Goal: Complete application form

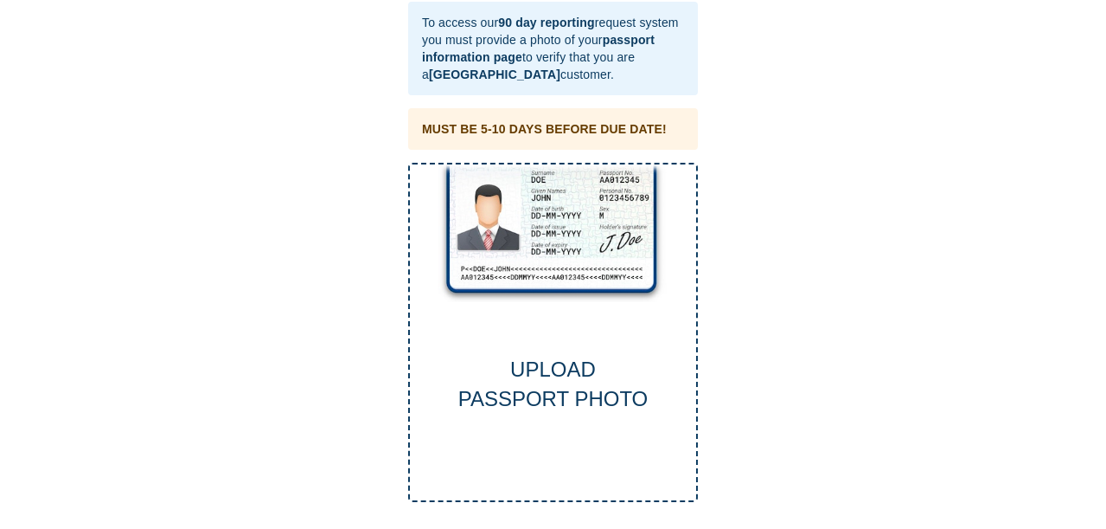
scroll to position [72, 0]
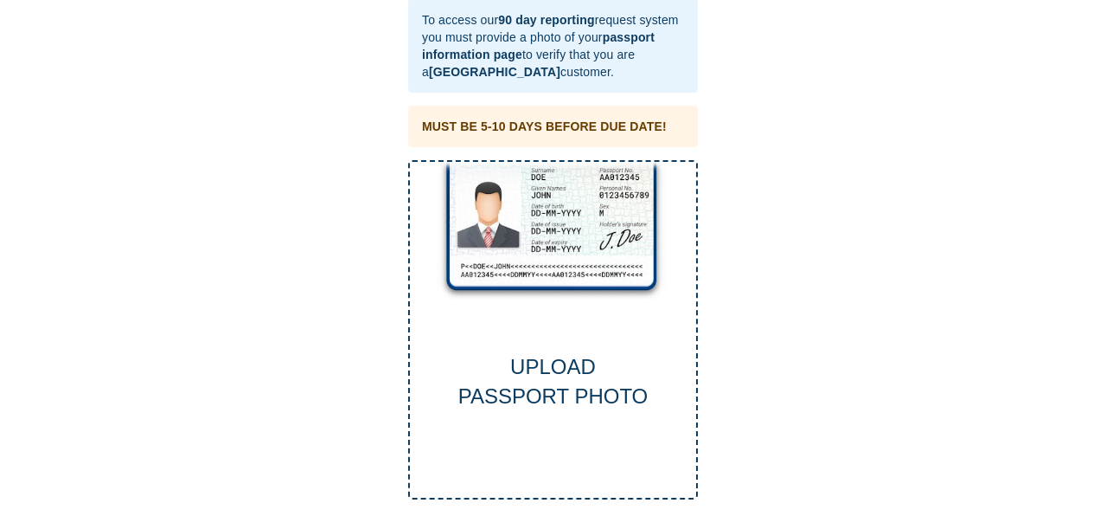
click at [543, 375] on div "UPLOAD PASSPORT PHOTO" at bounding box center [553, 382] width 286 height 60
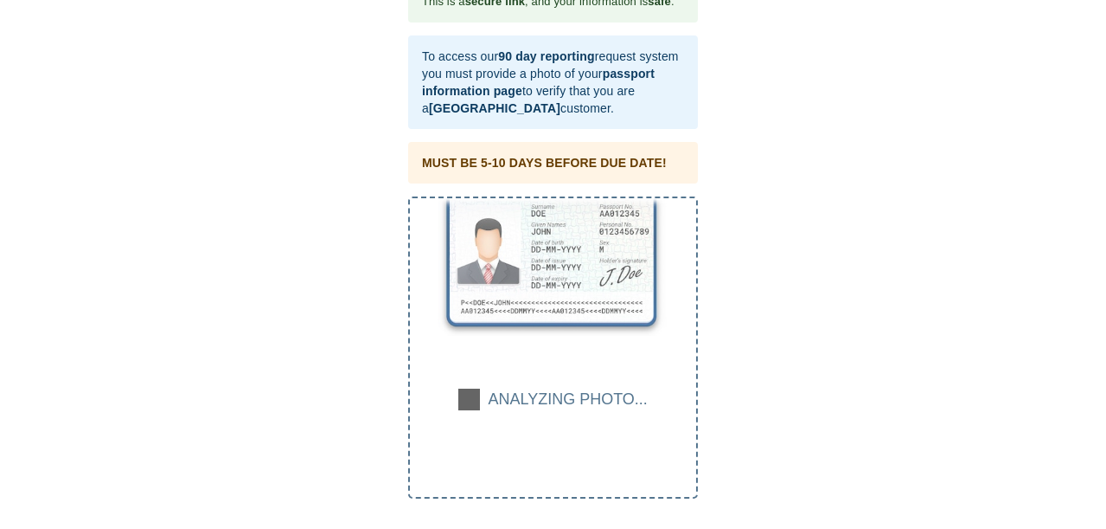
scroll to position [35, 0]
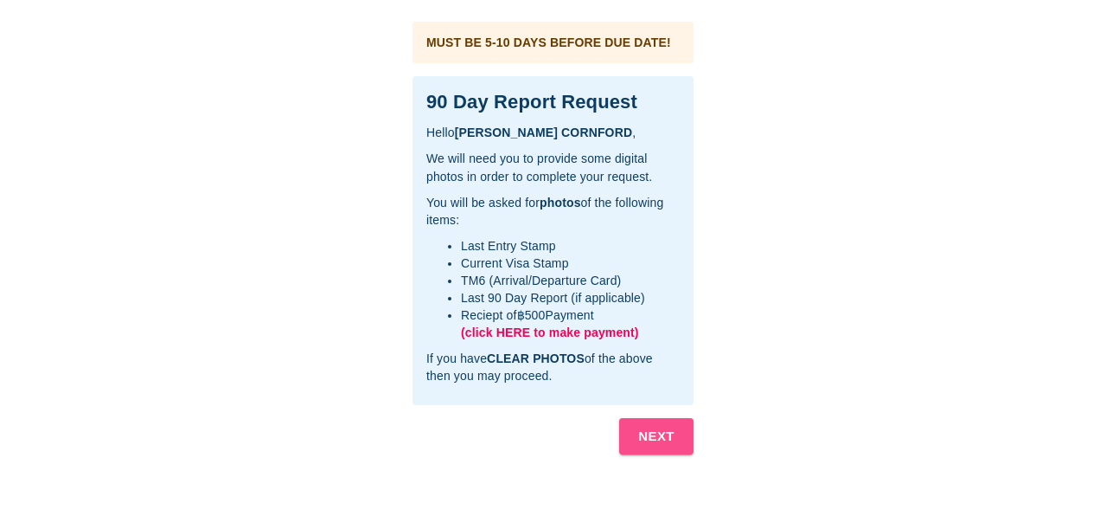
click at [651, 433] on b "NEXT" at bounding box center [656, 436] width 36 height 22
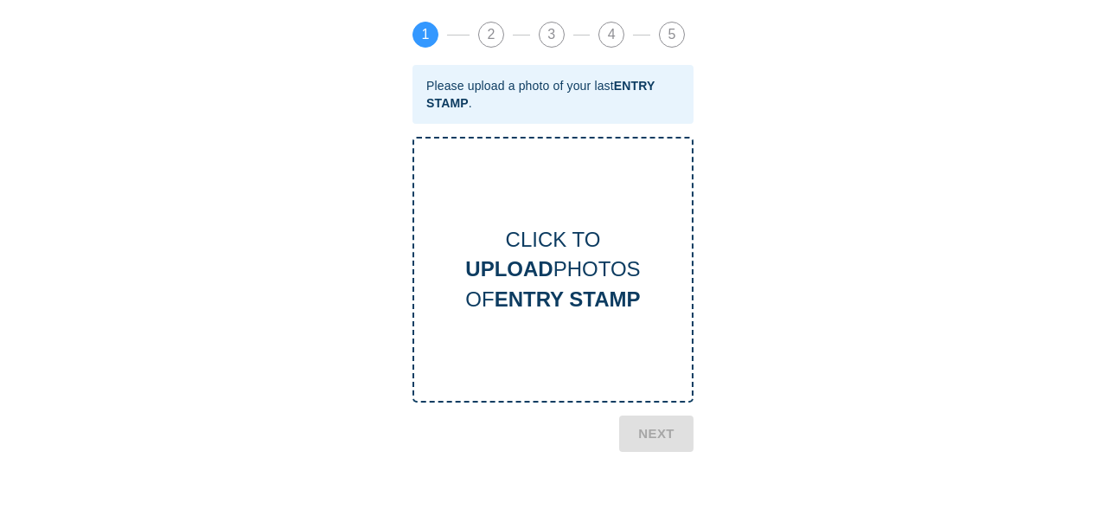
click at [538, 251] on div "CLICK TO UPLOAD PHOTOS OF ENTRY STAMP" at bounding box center [553, 269] width 278 height 89
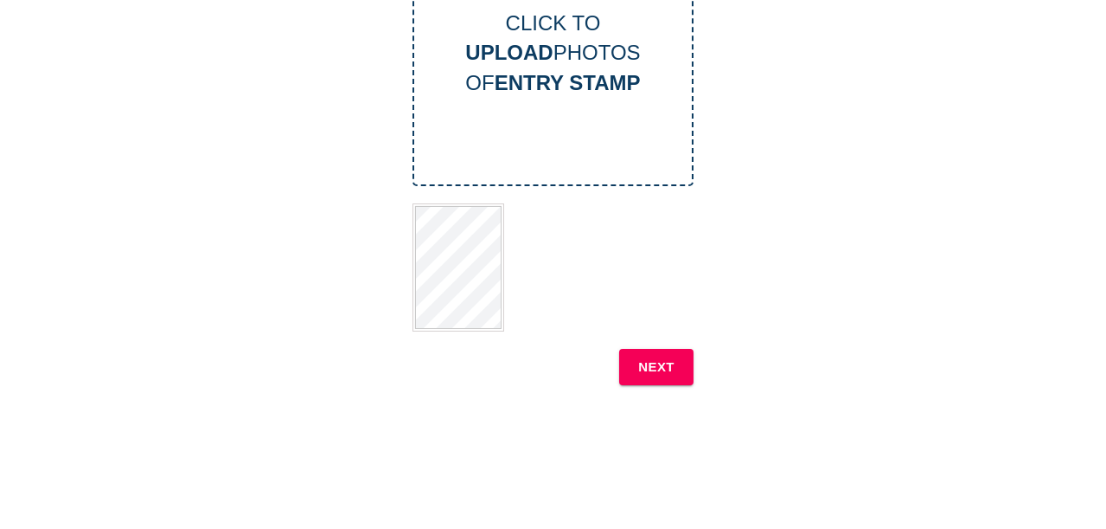
scroll to position [220, 0]
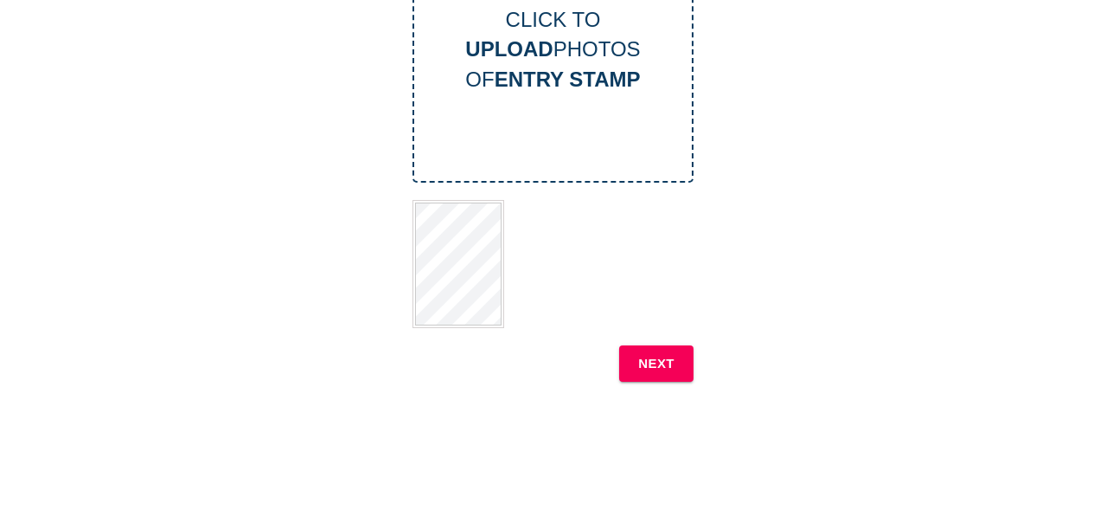
click at [647, 360] on b "NEXT" at bounding box center [656, 363] width 36 height 22
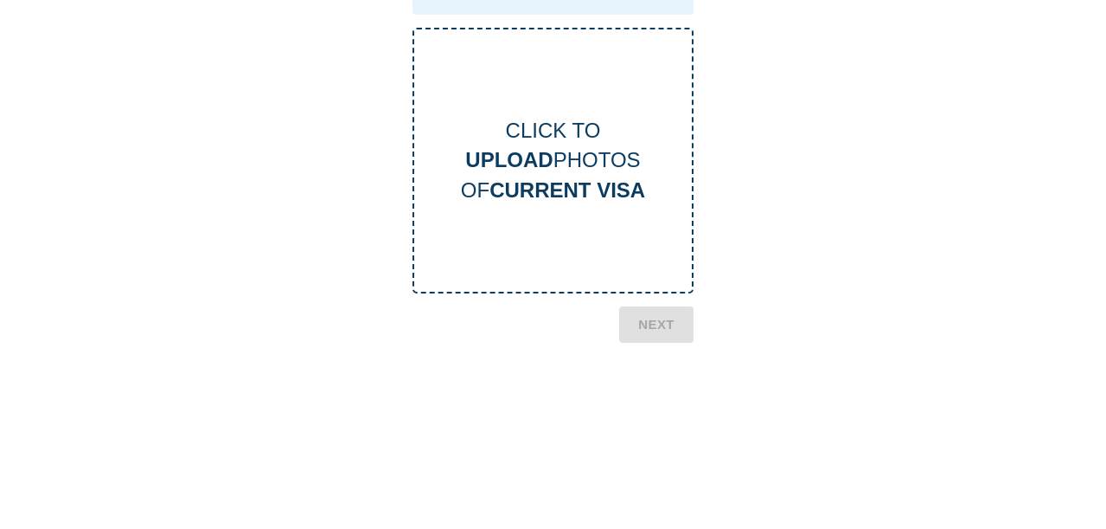
scroll to position [54, 0]
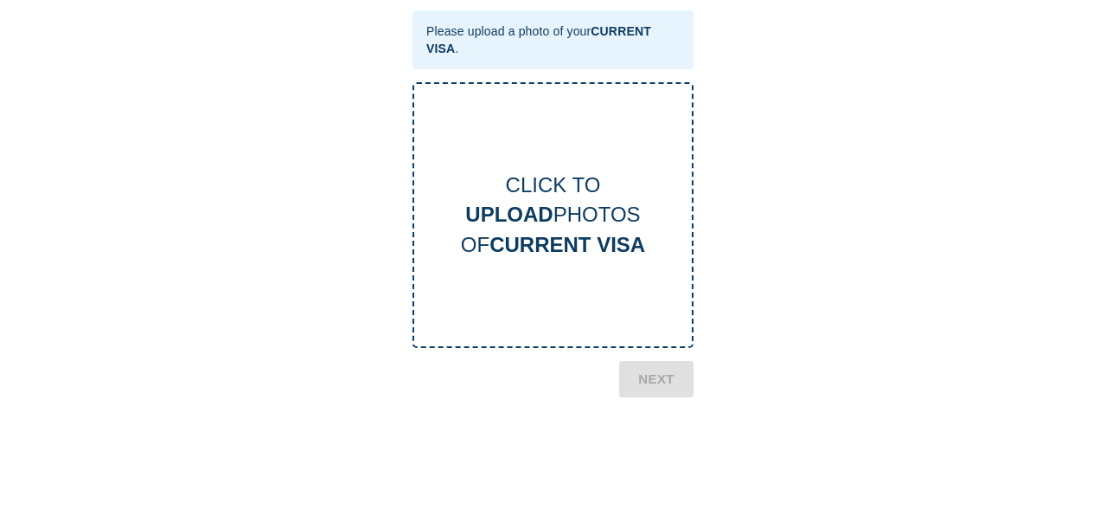
click at [574, 208] on div "CLICK TO UPLOAD PHOTOS OF CURRENT VISA" at bounding box center [553, 214] width 278 height 89
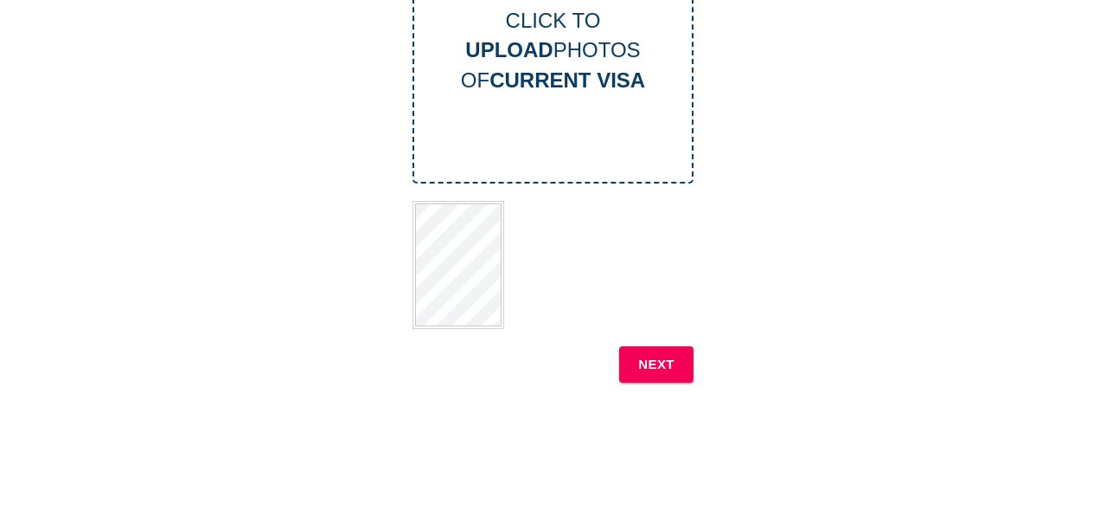
scroll to position [220, 0]
click at [657, 352] on b "NEXT" at bounding box center [656, 363] width 36 height 22
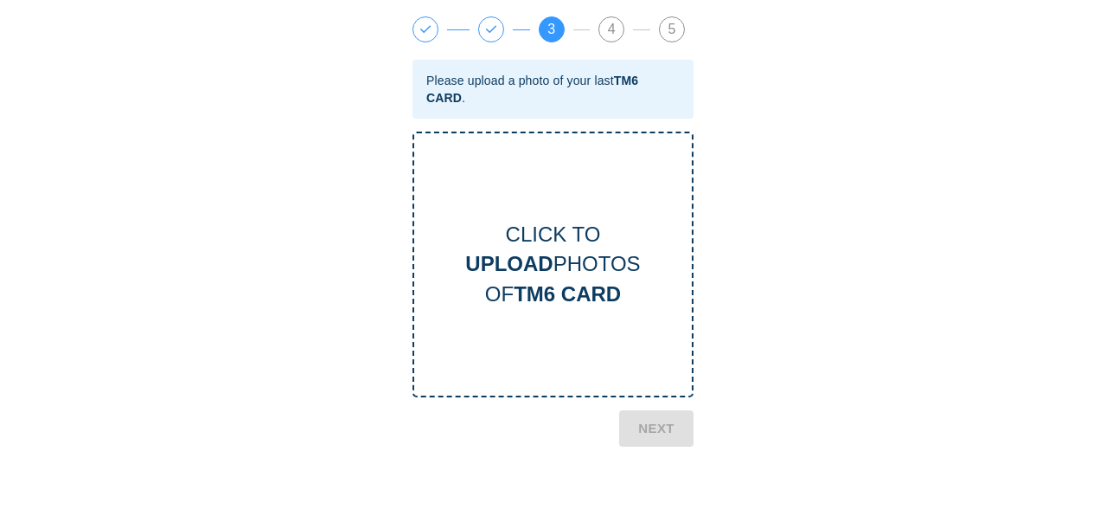
scroll to position [0, 0]
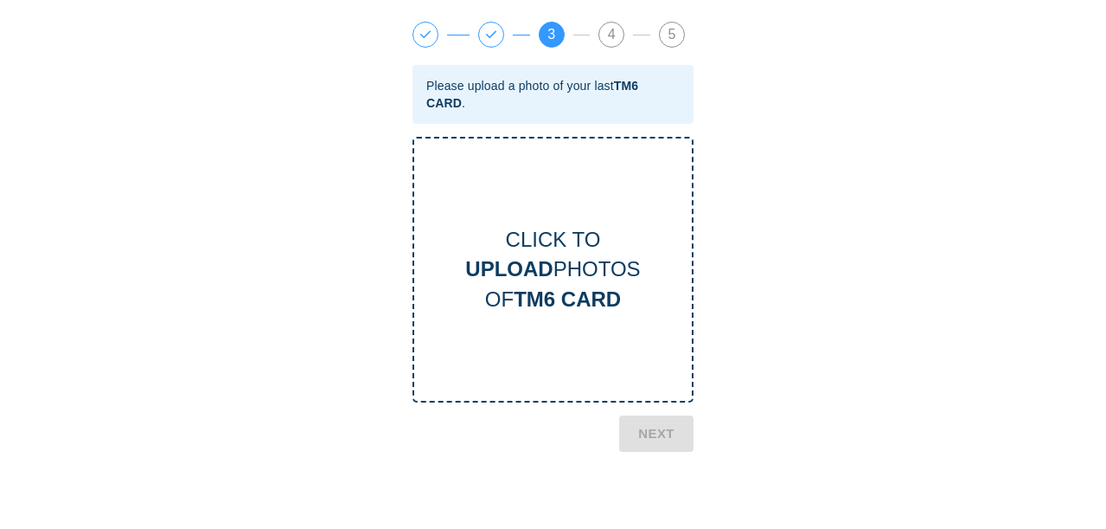
click at [549, 257] on b "UPLOAD" at bounding box center [508, 268] width 87 height 23
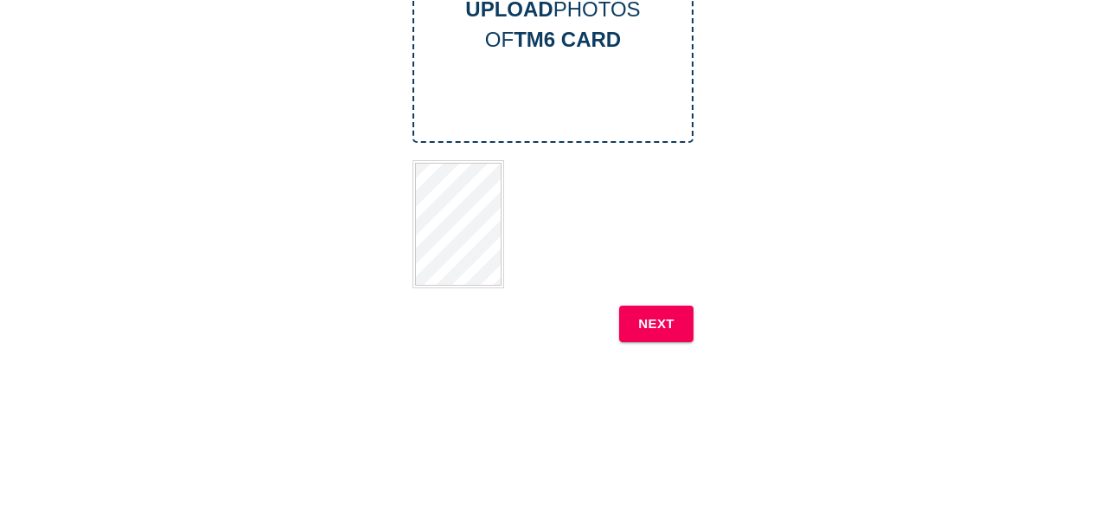
scroll to position [274, 0]
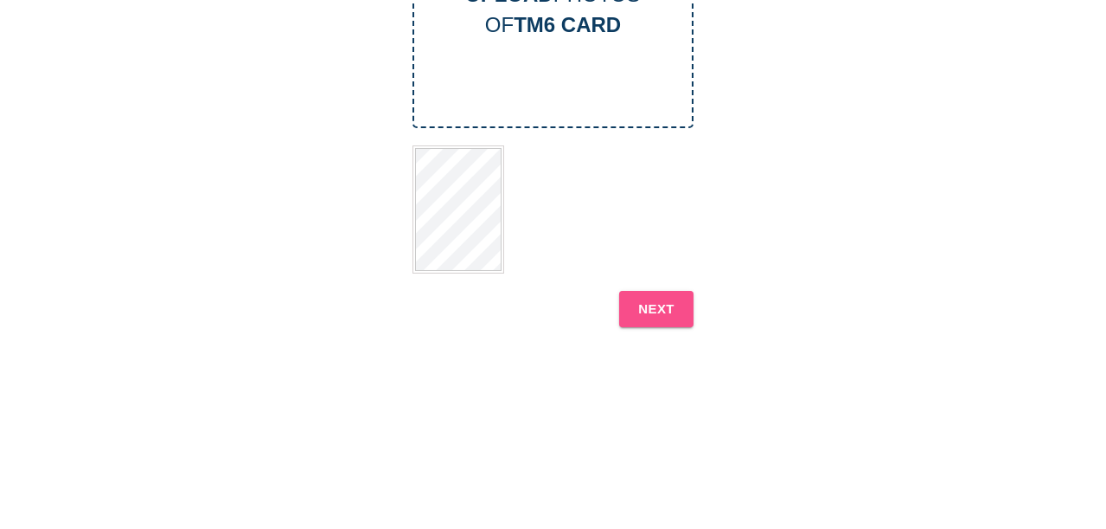
click at [654, 305] on b "NEXT" at bounding box center [656, 309] width 36 height 22
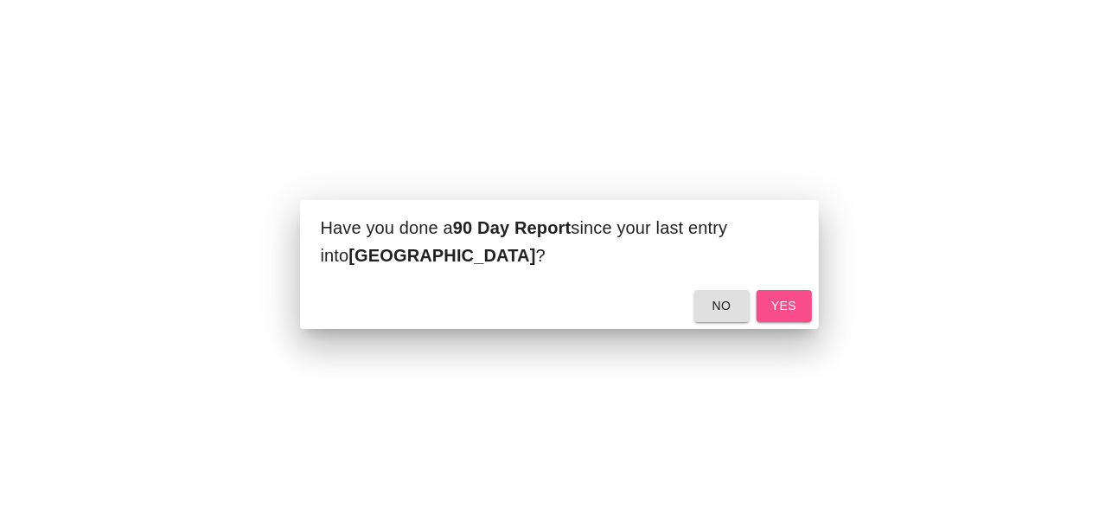
click at [779, 299] on span "yes" at bounding box center [785, 306] width 28 height 22
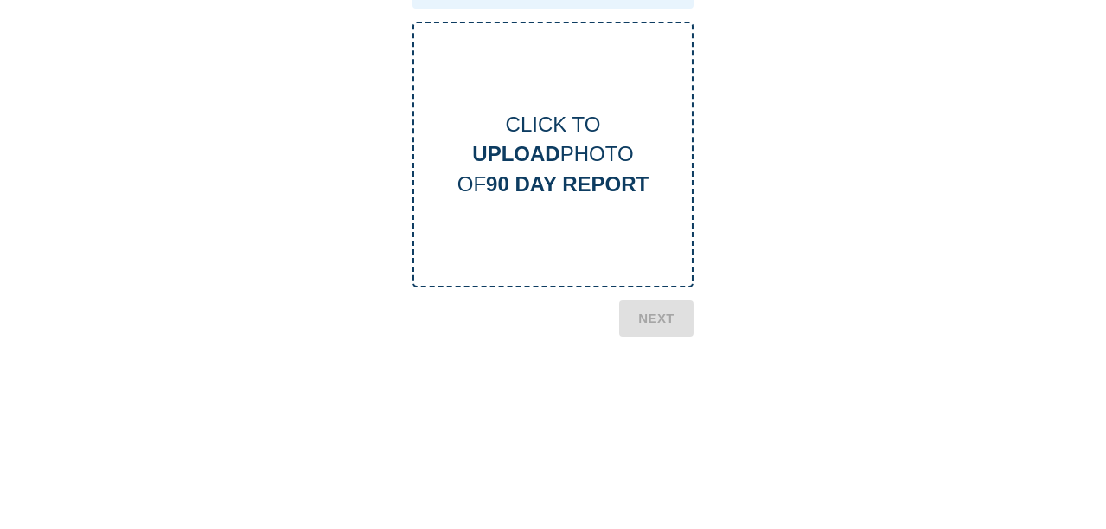
scroll to position [109, 0]
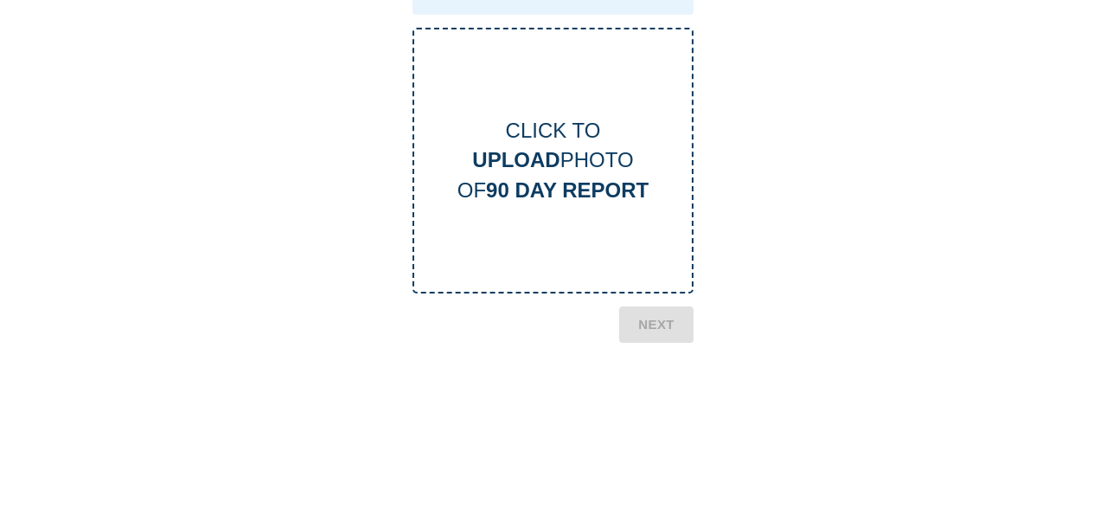
click at [535, 152] on b "UPLOAD" at bounding box center [515, 159] width 87 height 23
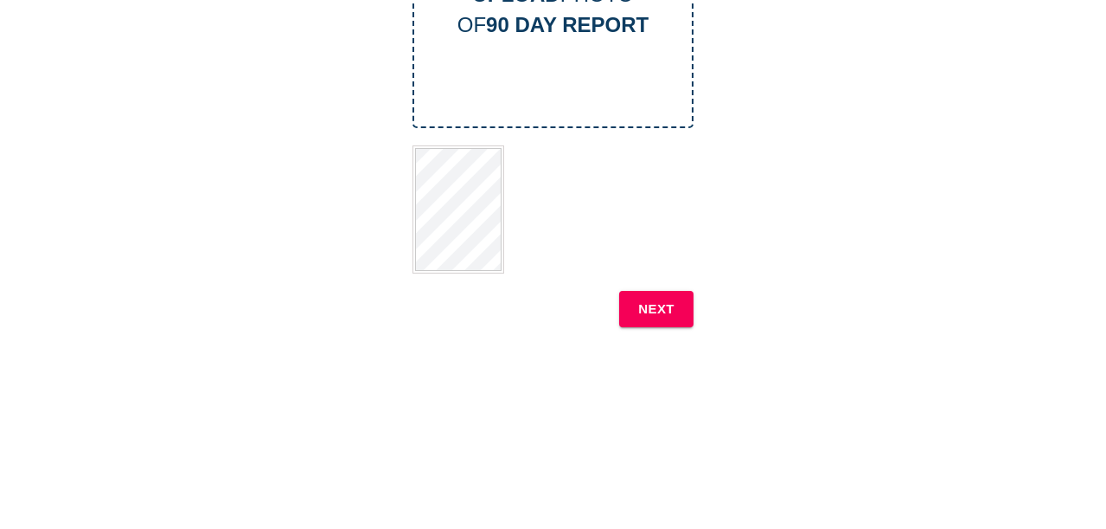
scroll to position [329, 0]
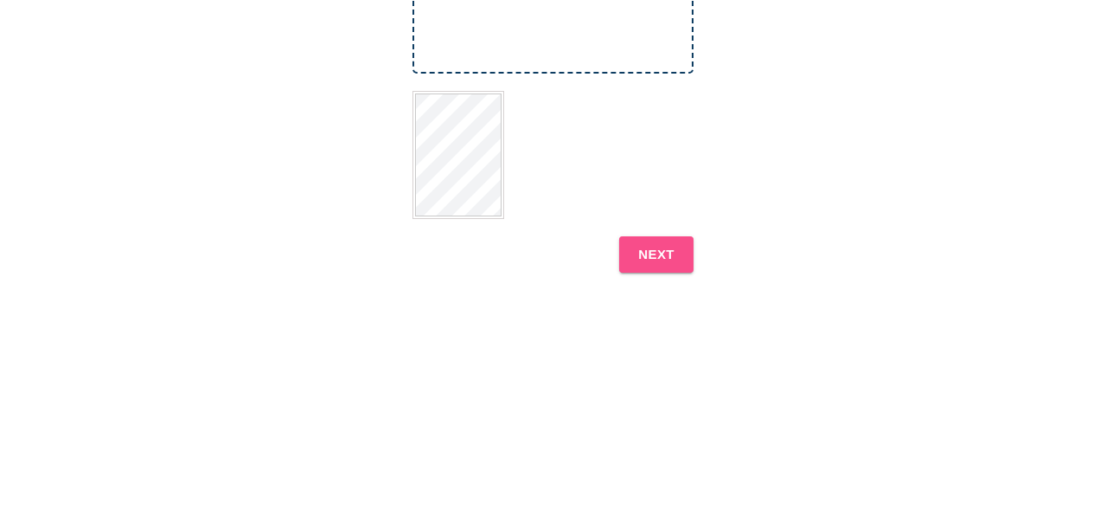
click at [664, 247] on b "NEXT" at bounding box center [656, 254] width 36 height 22
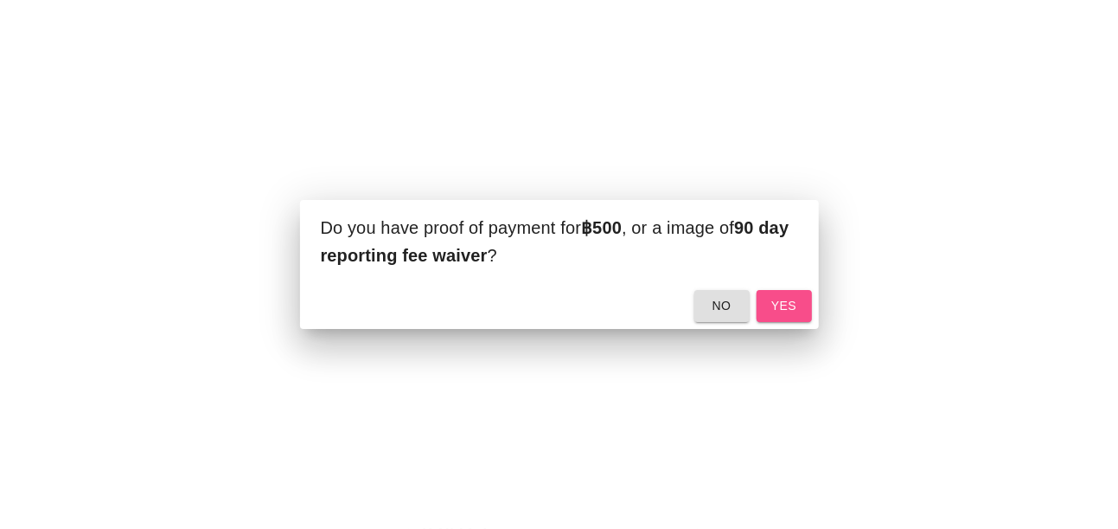
click at [785, 298] on span "yes" at bounding box center [785, 306] width 28 height 22
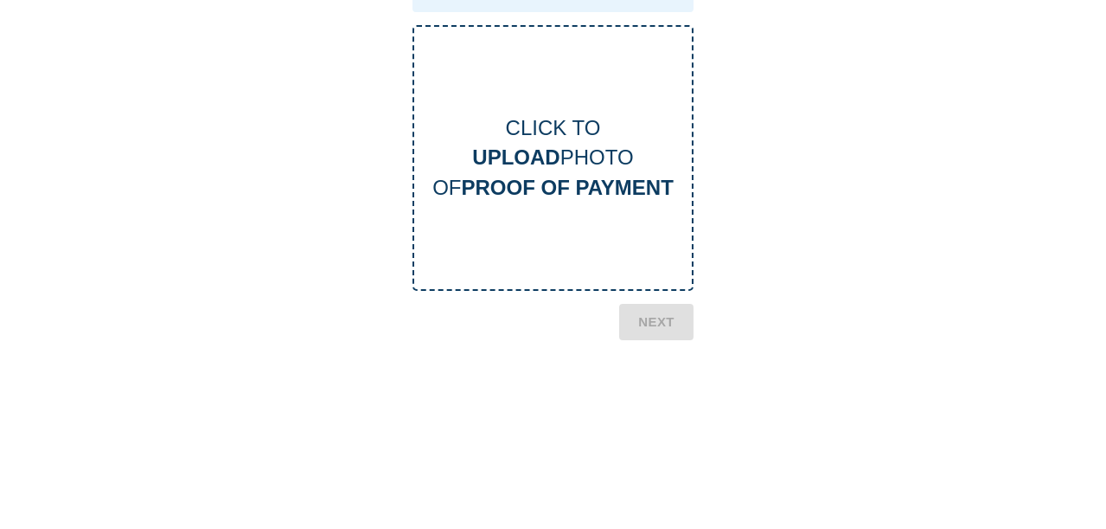
scroll to position [109, 0]
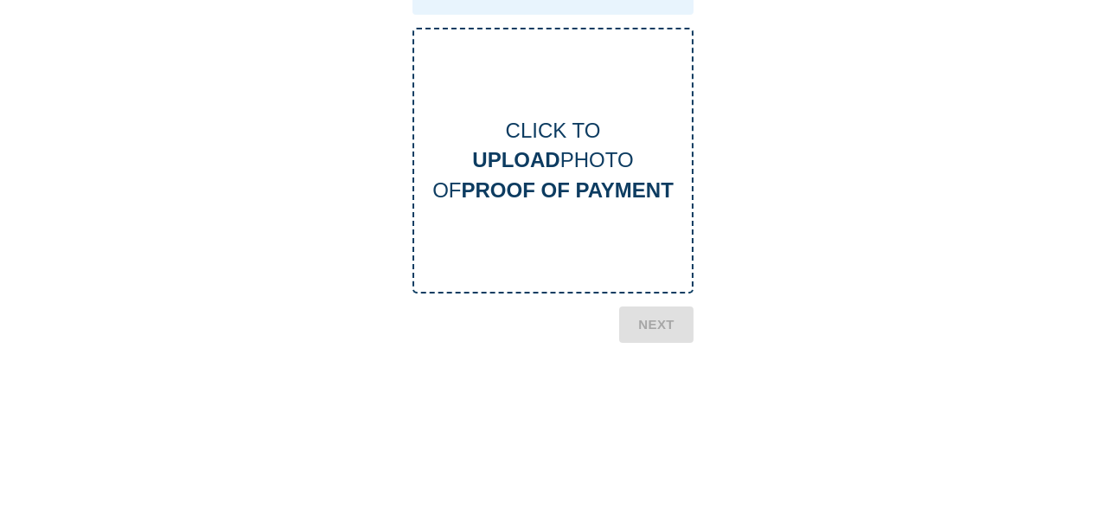
click at [572, 148] on div "CLICK TO UPLOAD PHOTO OF PROOF OF PAYMENT" at bounding box center [553, 160] width 278 height 89
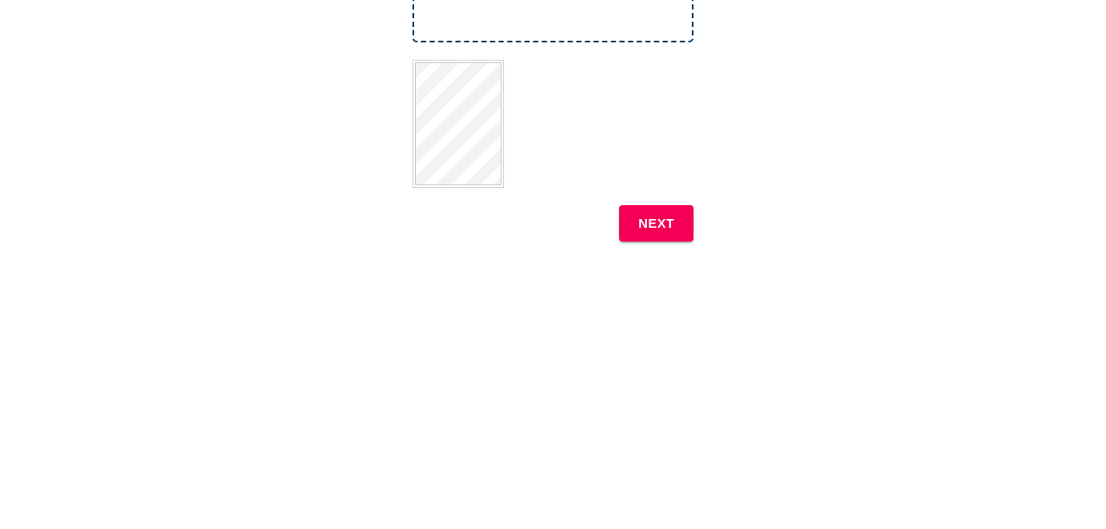
scroll to position [384, 0]
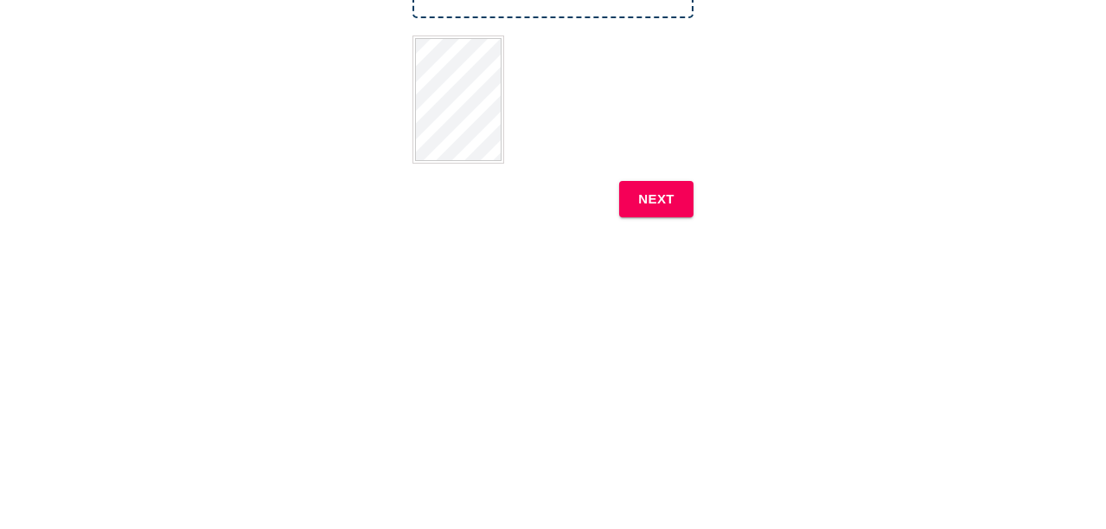
click at [662, 190] on b "NEXT" at bounding box center [656, 199] width 36 height 22
